Goal: Task Accomplishment & Management: Manage account settings

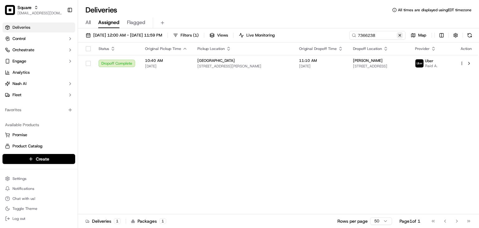
click at [401, 33] on button at bounding box center [400, 35] width 6 height 6
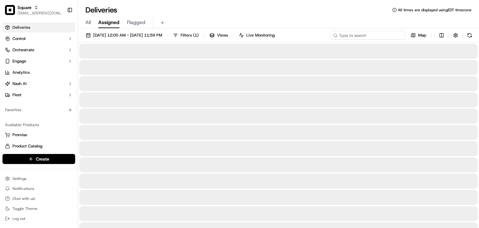
click at [388, 33] on input at bounding box center [367, 35] width 75 height 9
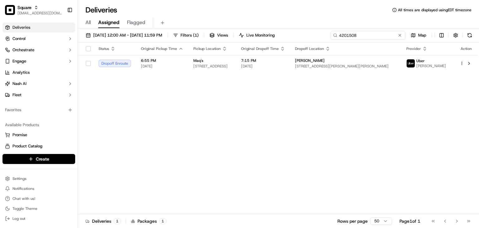
type input "4201508"
click at [392, 84] on div "Status Original Pickup Time Pickup Location Original Dropoff Time Dropoff Locat…" at bounding box center [278, 127] width 400 height 171
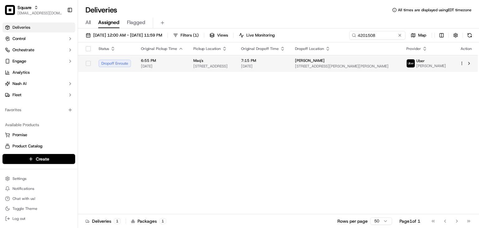
click at [387, 63] on div "[PERSON_NAME]" at bounding box center [345, 60] width 101 height 5
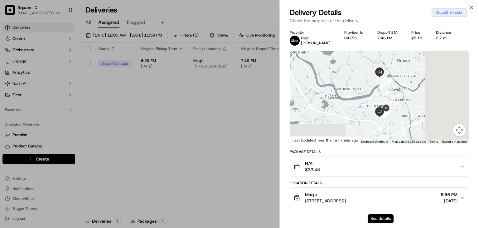
click at [380, 217] on button "See details" at bounding box center [381, 218] width 26 height 9
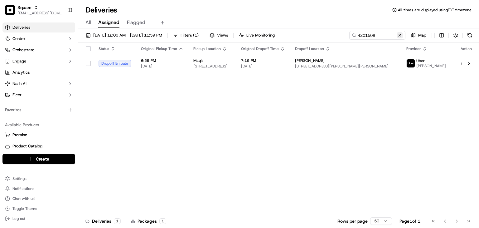
click at [399, 34] on button at bounding box center [400, 35] width 6 height 6
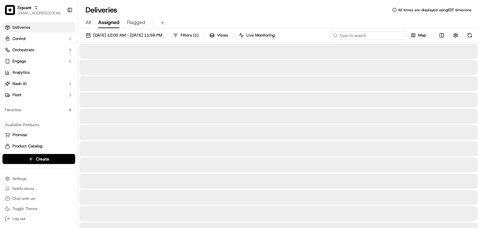
click at [382, 34] on input at bounding box center [367, 35] width 75 height 9
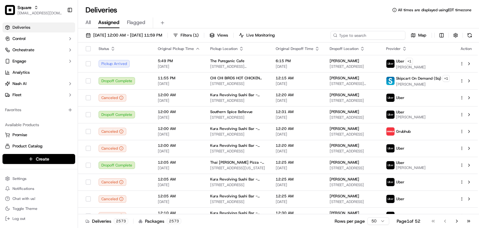
click at [376, 36] on input at bounding box center [367, 35] width 75 height 9
type input "w"
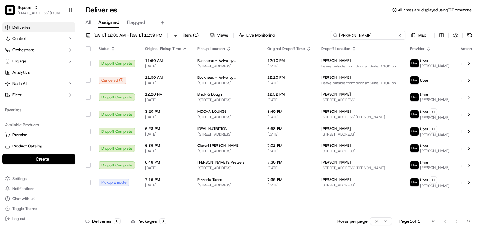
click at [340, 34] on input "[PERSON_NAME]" at bounding box center [367, 35] width 75 height 9
type input "[PERSON_NAME]"
click at [108, 36] on span "[DATE] 12:00 AM - [DATE] 11:59 PM" at bounding box center [127, 35] width 69 height 6
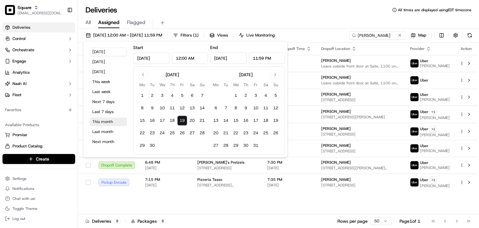
click at [103, 118] on button "This month" at bounding box center [107, 121] width 37 height 9
type input "[DATE]"
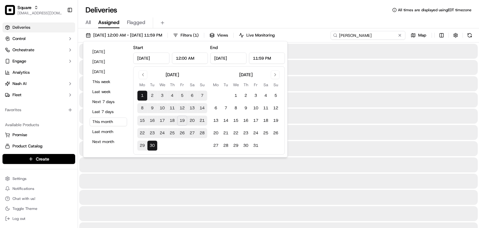
click at [372, 37] on input "[PERSON_NAME]" at bounding box center [367, 35] width 75 height 9
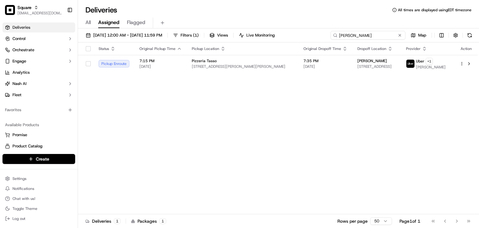
type input "[PERSON_NAME]"
click at [277, 89] on div "Status Original Pickup Time Pickup Location Original Dropoff Time Dropoff Locat…" at bounding box center [278, 127] width 400 height 171
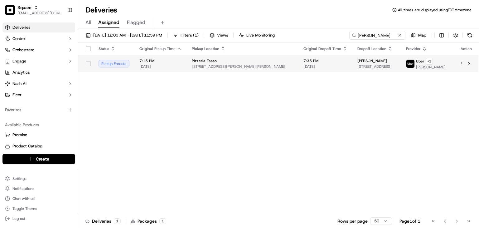
click at [357, 66] on span "[STREET_ADDRESS]" at bounding box center [376, 66] width 39 height 5
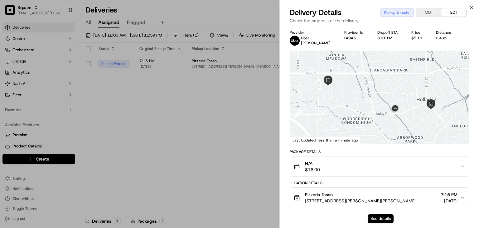
click at [384, 220] on button "See details" at bounding box center [381, 218] width 26 height 9
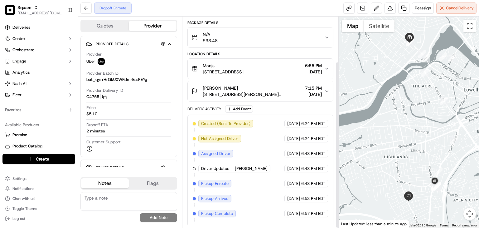
scroll to position [57, 0]
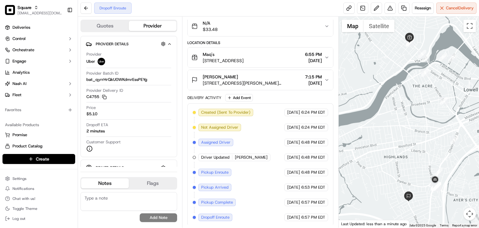
click at [229, 10] on div "Dropoff Enroute Reassign Cancel Delivery" at bounding box center [278, 8] width 401 height 17
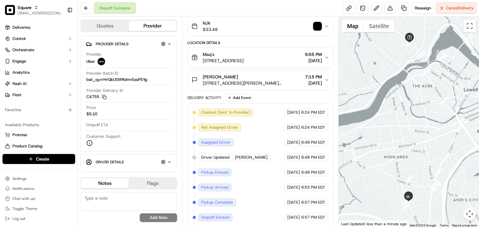
scroll to position [0, 0]
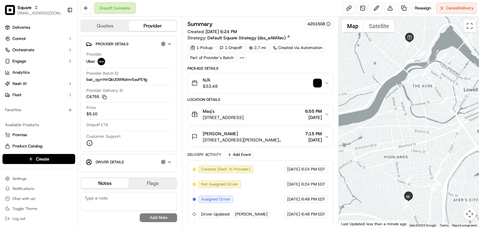
click at [320, 82] on img "button" at bounding box center [317, 83] width 9 height 9
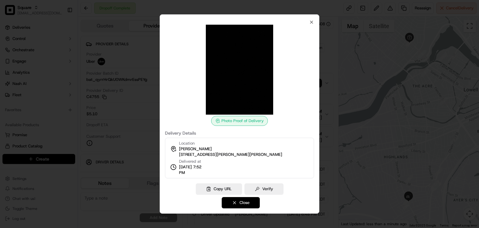
click at [249, 202] on button "Close" at bounding box center [241, 202] width 38 height 11
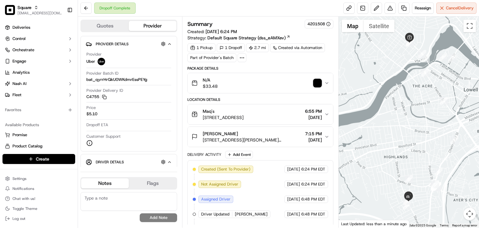
click at [116, 198] on textarea at bounding box center [128, 201] width 97 height 19
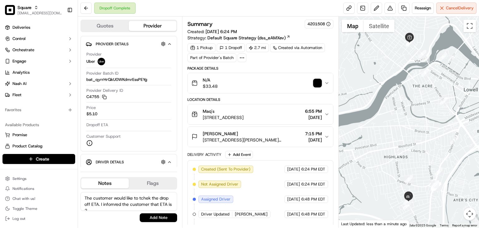
scroll to position [2, 0]
click at [133, 200] on textarea "The customer would like to tchek the drop off ETA. I infomred the customer that…" at bounding box center [128, 201] width 97 height 19
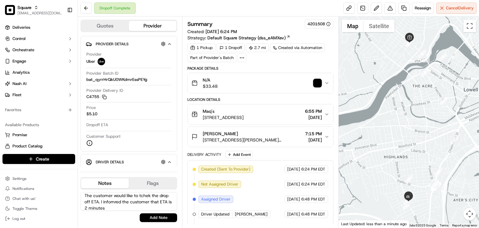
type textarea "The customer would like to tchek the drop off ETA. I infomred the customer that…"
click at [129, 202] on textarea "The customer would like to tchek the drop off ETA. I infomred the customer that…" at bounding box center [128, 201] width 97 height 19
drag, startPoint x: 132, startPoint y: 206, endPoint x: 65, endPoint y: 185, distance: 70.6
click at [65, 185] on div "Square rpajulas@nashhelp.com Toggle Sidebar Deliveries Control Orchestrate Enga…" at bounding box center [239, 114] width 479 height 228
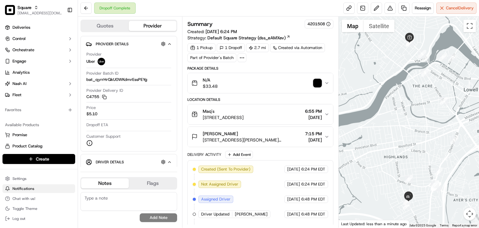
paste textarea "The customer requested the drop-off ETA. I informed them that the driver is exp…"
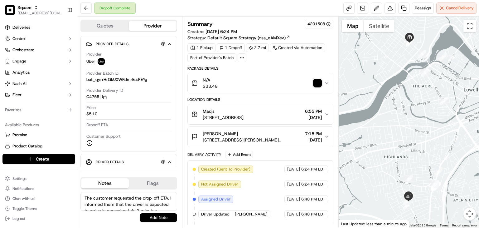
type textarea "The customer requested the drop-off ETA. I informed them that the driver is exp…"
click at [152, 218] on button "Add Note" at bounding box center [158, 217] width 37 height 9
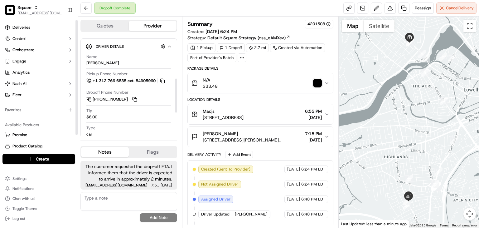
scroll to position [124, 0]
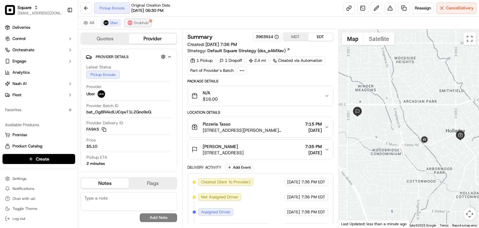
click at [143, 22] on span "Grubhub" at bounding box center [141, 22] width 15 height 5
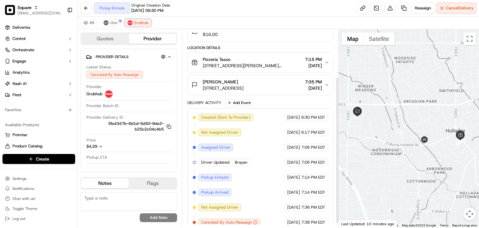
scroll to position [70, 0]
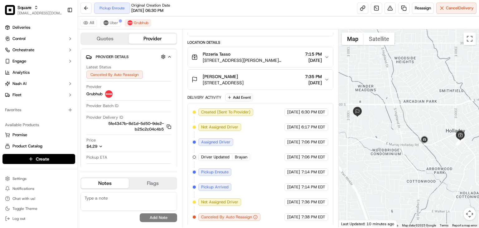
click at [313, 64] on button "Pizzeria Tasso 4734 Holladay Blvd E, Holladay, UT 84117, USA 7:15 PM 09/19/2025" at bounding box center [260, 57] width 145 height 20
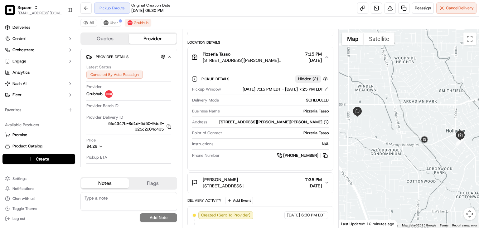
click at [313, 64] on button "Pizzeria Tasso 4734 Holladay Blvd E, Holladay, UT 84117, USA 7:15 PM 09/19/2025" at bounding box center [260, 57] width 145 height 20
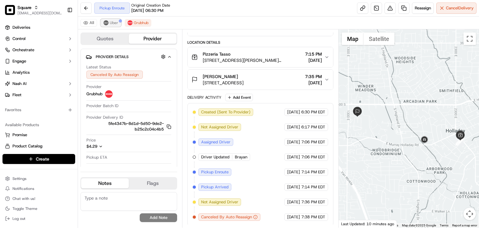
click at [107, 22] on img at bounding box center [106, 22] width 5 height 5
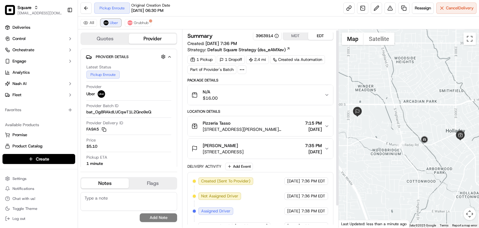
scroll to position [25, 0]
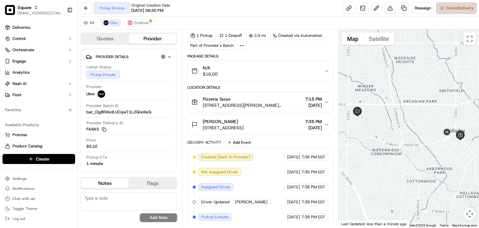
click at [443, 4] on button "Cancel Delivery" at bounding box center [456, 7] width 40 height 11
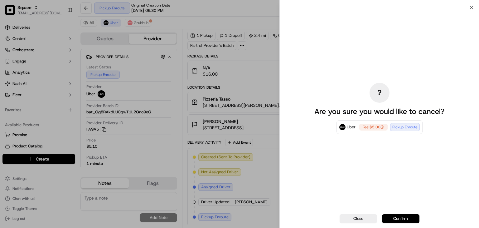
click at [325, 69] on div "? Are you sure you would like to cancel? Uber Fee: $5.00 Pickup Enroute" at bounding box center [380, 108] width 140 height 199
click at [352, 170] on div "? Are you sure you would like to cancel? Uber Fee: $5.00 Pickup Enroute" at bounding box center [380, 108] width 140 height 199
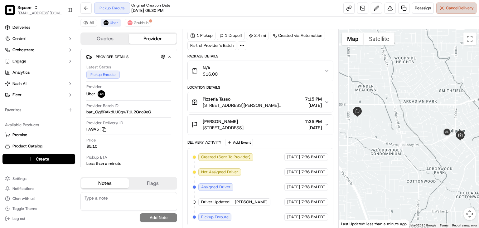
click at [447, 12] on button "Cancel Delivery" at bounding box center [456, 7] width 40 height 11
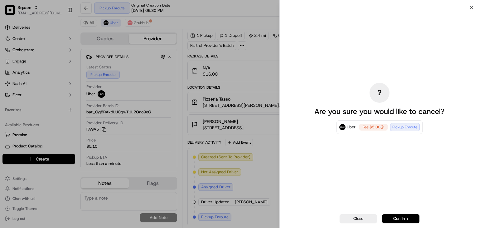
click at [373, 187] on div "? Are you sure you would like to cancel? Uber Fee: $5.00 Pickup Enroute" at bounding box center [380, 108] width 140 height 199
click at [399, 219] on button "Confirm" at bounding box center [400, 218] width 37 height 9
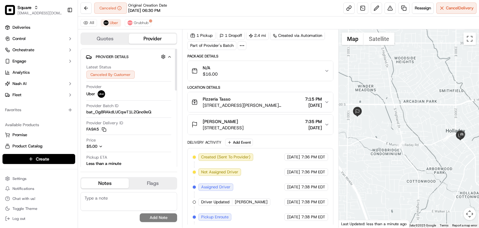
click at [104, 201] on textarea at bounding box center [128, 201] width 97 height 19
click at [120, 199] on textarea "The merchant for" at bounding box center [128, 201] width 97 height 19
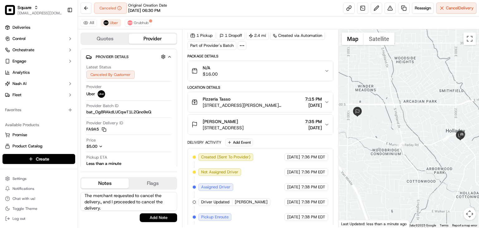
scroll to position [0, 0]
click at [131, 204] on textarea "The merchant requested to cancel the delivery, and I proceeded to cancel the de…" at bounding box center [128, 201] width 97 height 19
click at [104, 207] on textarea "The merchant requested to cancel the delivery, and I proceeded to cancel the de…" at bounding box center [128, 201] width 97 height 19
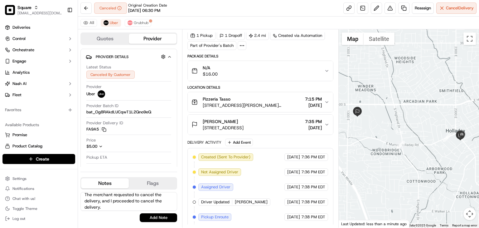
click at [107, 200] on textarea "The merchant requested to cancel the delivery, and I proceeded to cancel the de…" at bounding box center [128, 201] width 97 height 19
click at [110, 205] on textarea "The merchant requested to cancel the delivery, and I proceeded to cancel the de…" at bounding box center [128, 201] width 97 height 19
click at [102, 204] on textarea "The merchant requested to cancel the delivery, and I proceeded to cancel the de…" at bounding box center [128, 201] width 97 height 19
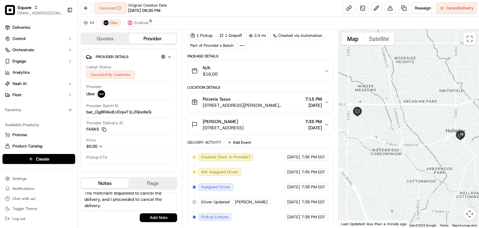
click at [113, 205] on textarea "The merchant requested to cancel the delivery, and I proceeded to cancel the de…" at bounding box center [128, 201] width 97 height 19
drag, startPoint x: 128, startPoint y: 204, endPoint x: 48, endPoint y: 183, distance: 83.1
click at [48, 183] on div "Square rpajulas@nashhelp.com Toggle Sidebar Deliveries Control Orchestrate Enga…" at bounding box center [239, 114] width 479 height 228
drag, startPoint x: 141, startPoint y: 207, endPoint x: 141, endPoint y: 202, distance: 5.6
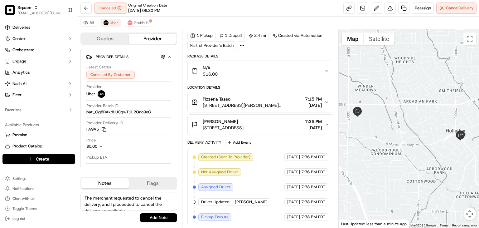
click at [141, 207] on textarea "The merchant requested to cancel the delivery, and I proceeded to cancel the de…" at bounding box center [128, 201] width 97 height 19
drag, startPoint x: 130, startPoint y: 209, endPoint x: 83, endPoint y: 192, distance: 49.9
click at [83, 192] on textarea "The merchant requested to cancel the delivery, and I proceeded to cancel the de…" at bounding box center [128, 201] width 97 height 19
paste textarea "hat the delivery be canceled, and I proceeded to cancel it as instructed."
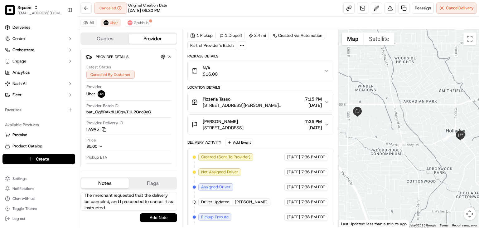
click at [161, 200] on textarea "The merchant requested that the delivery be canceled, and I proceeded to cancel…" at bounding box center [128, 201] width 97 height 19
click at [141, 201] on textarea "The merchant requested that the delivery be canceled, and I proceeded to it asI…" at bounding box center [128, 201] width 97 height 19
click at [153, 200] on textarea "The merchant requested that the delivery be canceled, and I proceeded to it asI…" at bounding box center [128, 201] width 97 height 19
click at [129, 202] on textarea "The merchant requested that the delivery be canceled, and I proceeded to cancel…" at bounding box center [128, 201] width 97 height 19
click at [125, 208] on textarea "The merchant requested that the delivery be canceled, and I proceeded to cancel…" at bounding box center [128, 201] width 97 height 19
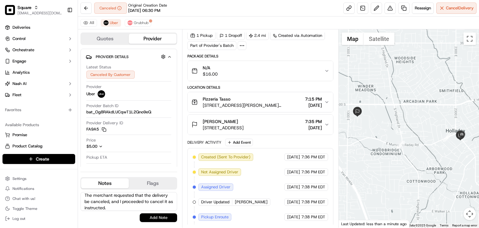
type textarea "The merchant requested that the delivery be canceled, and I proceeded to cancel…"
click at [160, 218] on button "Add Note" at bounding box center [158, 217] width 37 height 9
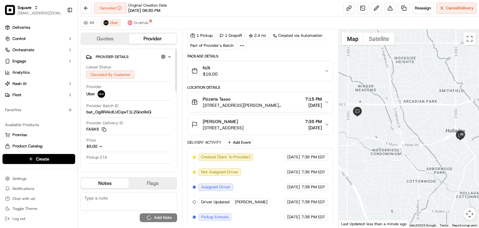
scroll to position [0, 0]
